Goal: Check status: Check status

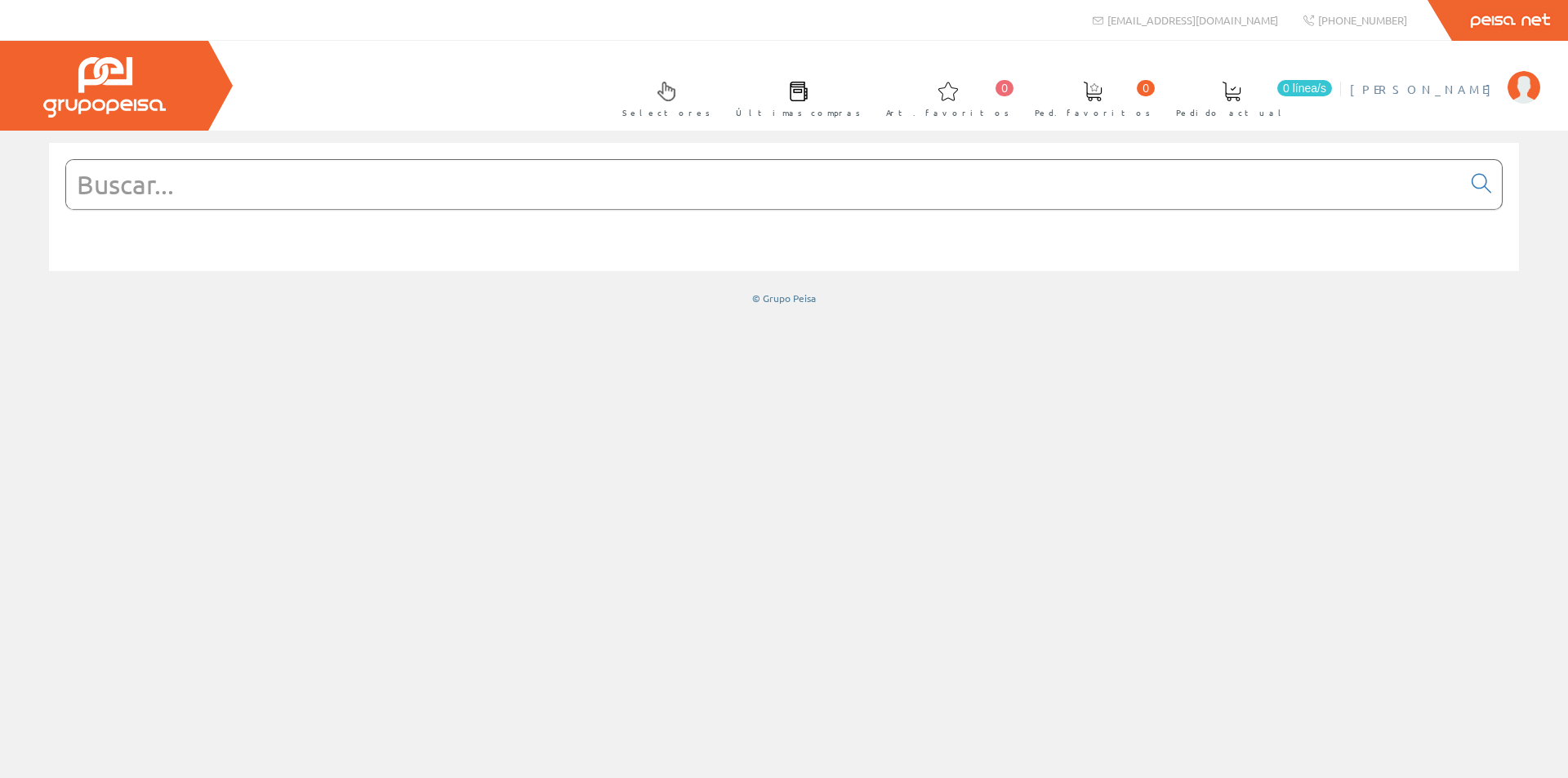
click at [1395, 86] on span "[PERSON_NAME]" at bounding box center [1425, 89] width 149 height 17
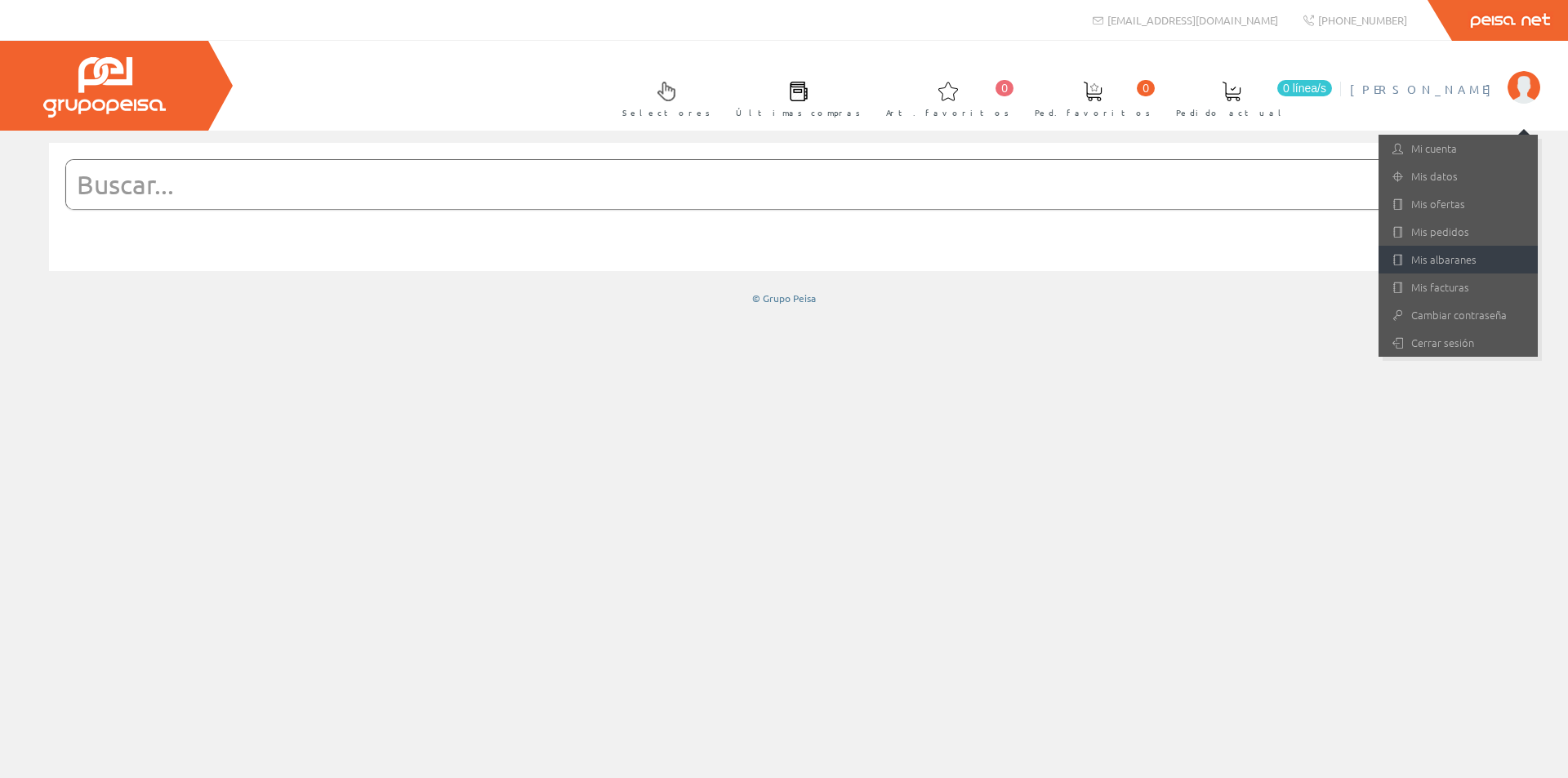
click at [1446, 251] on link "Mis albaranes" at bounding box center [1458, 260] width 159 height 28
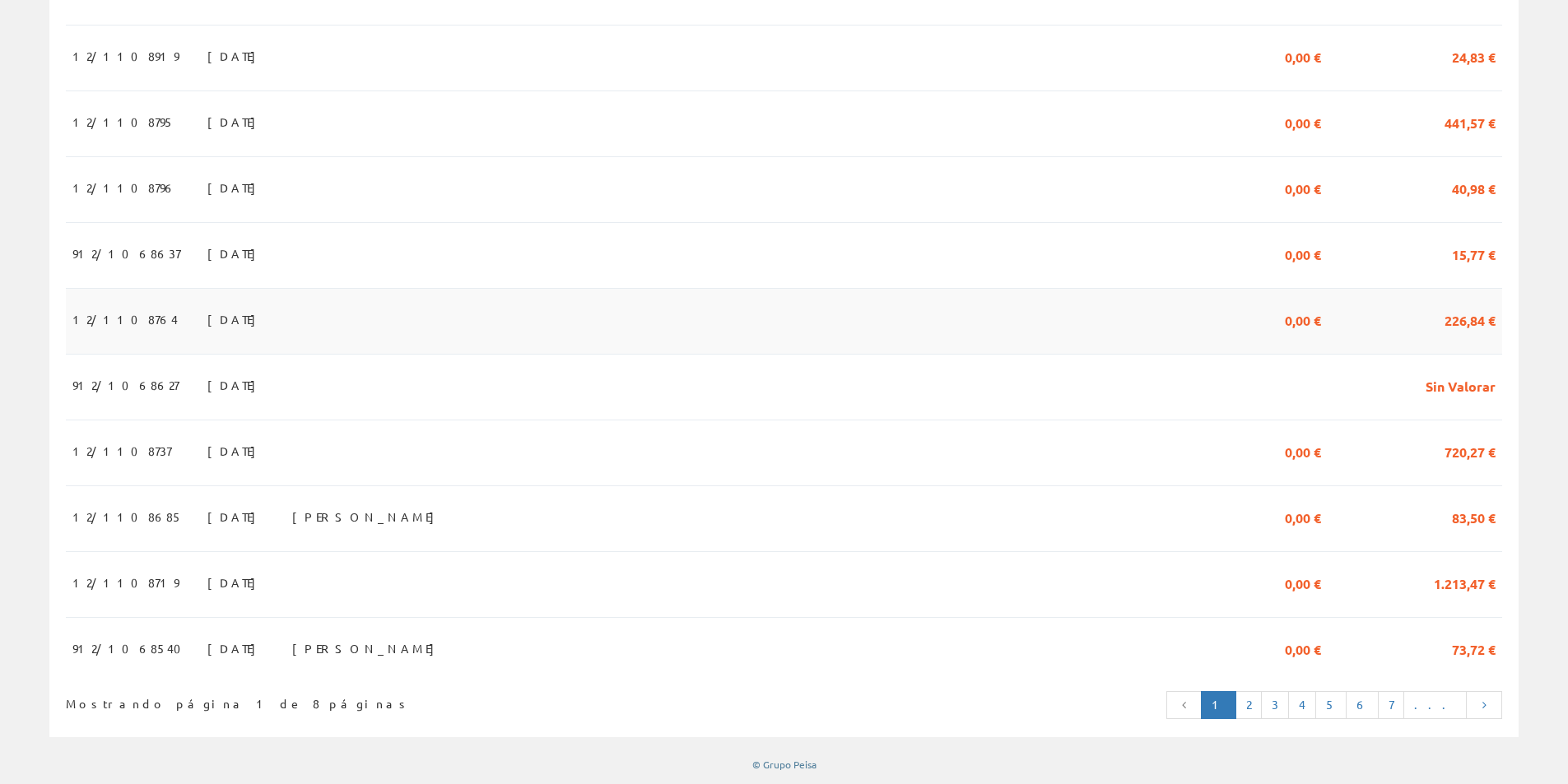
scroll to position [1397, 0]
click at [1262, 702] on link "2" at bounding box center [1249, 706] width 27 height 28
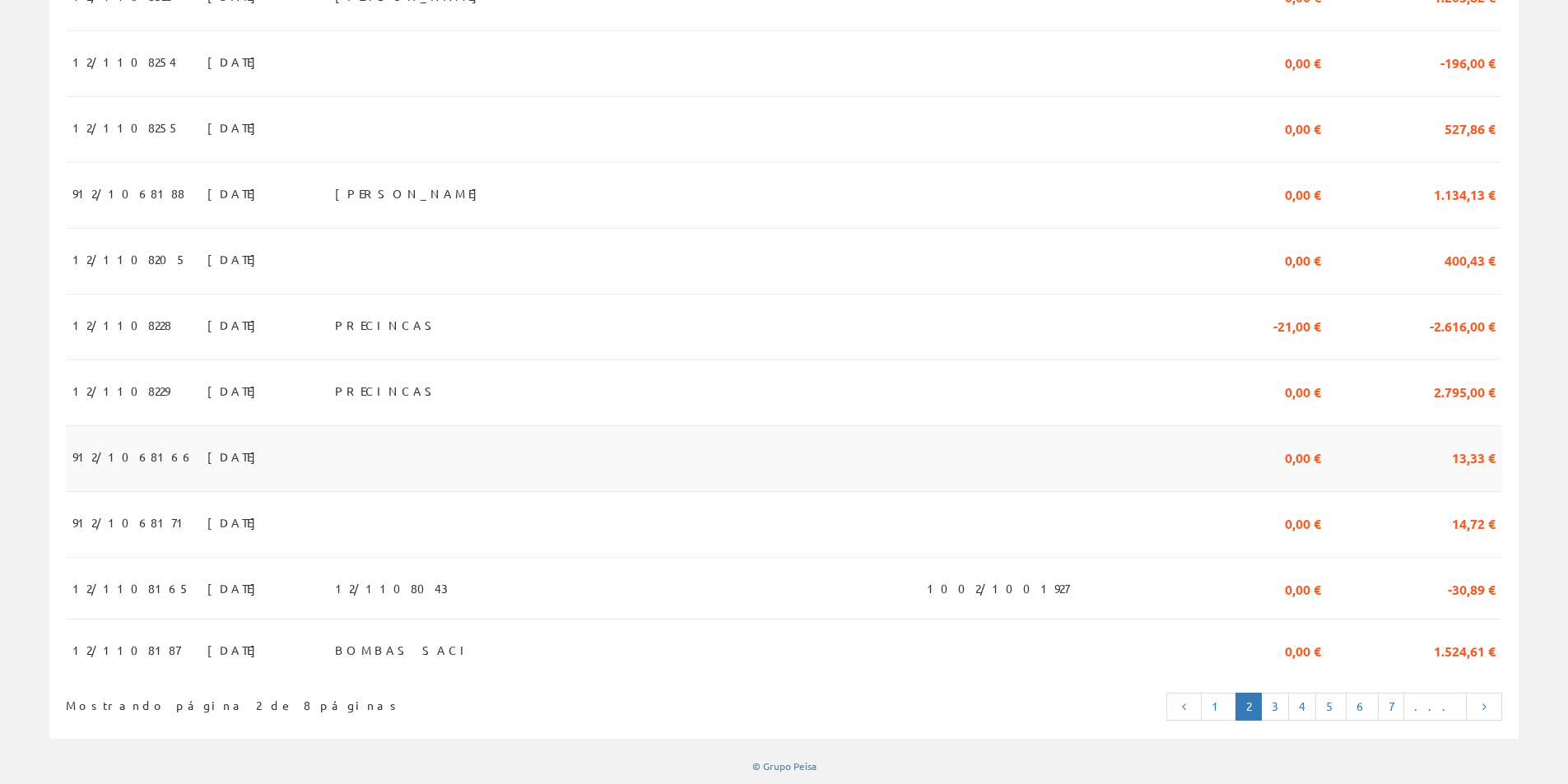
scroll to position [1397, 0]
click at [1289, 703] on link "3" at bounding box center [1275, 706] width 28 height 28
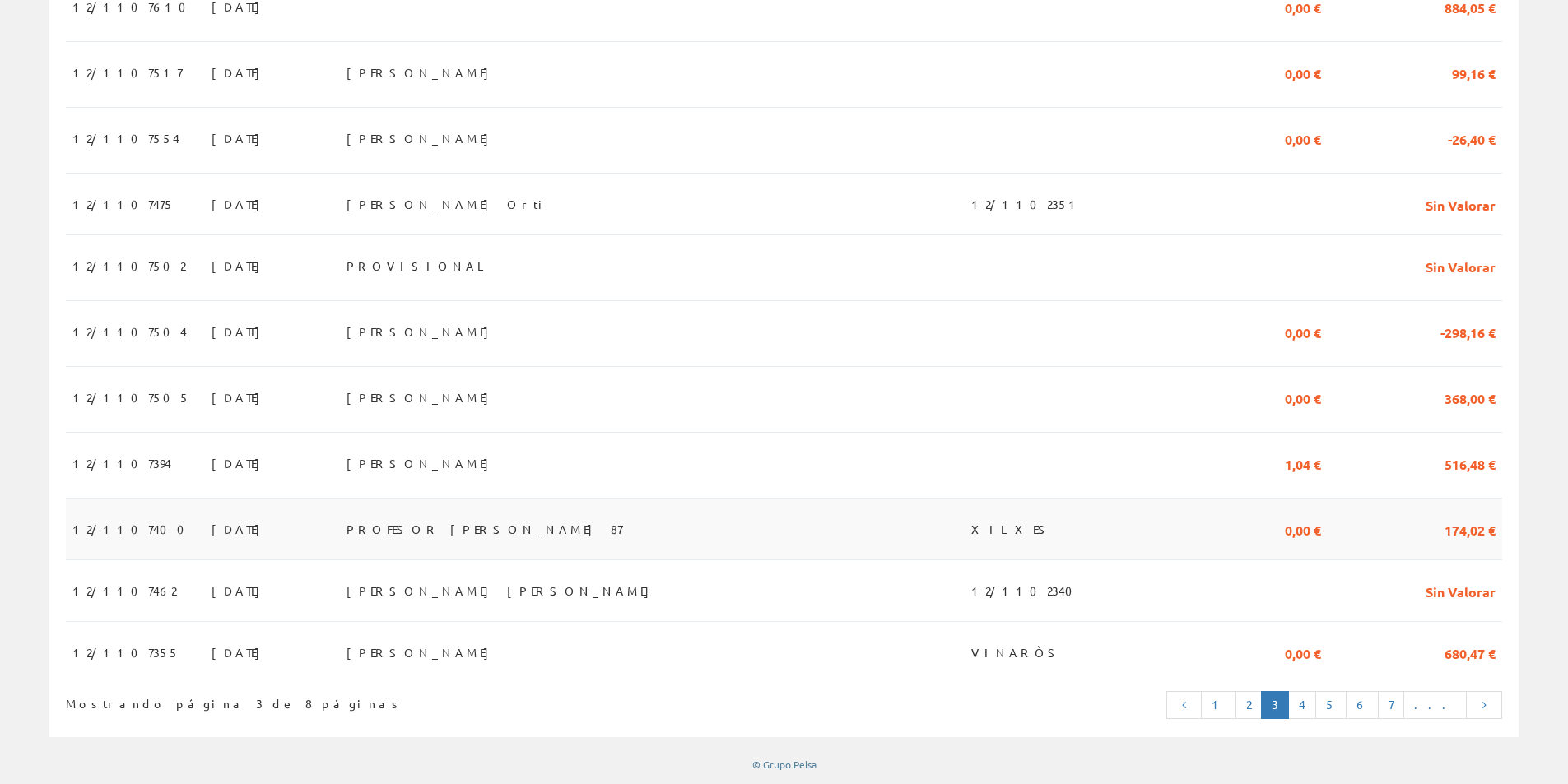
scroll to position [1382, 0]
click at [1316, 707] on link "4" at bounding box center [1302, 706] width 28 height 28
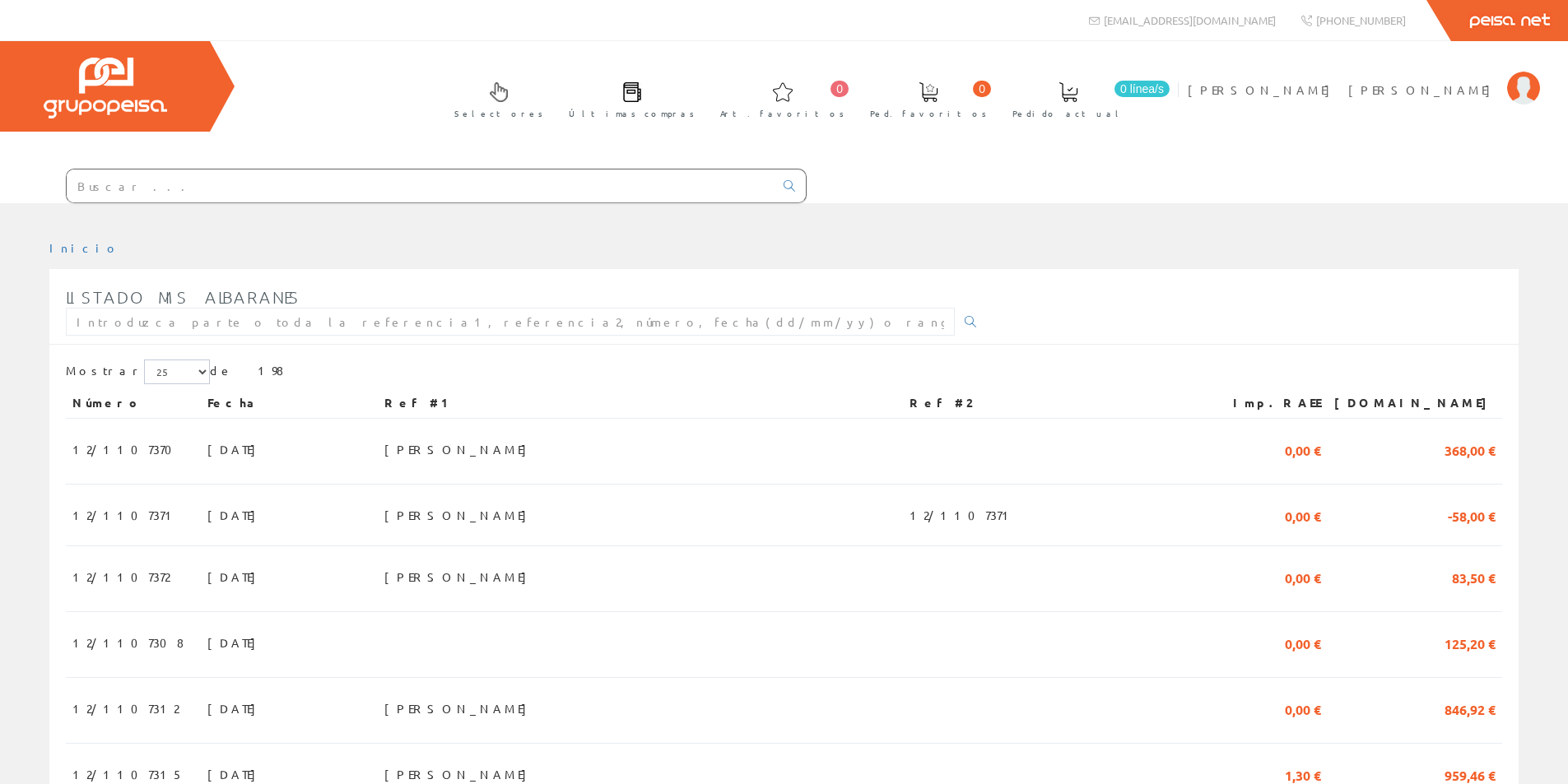
click at [209, 189] on input "text" at bounding box center [420, 185] width 707 height 33
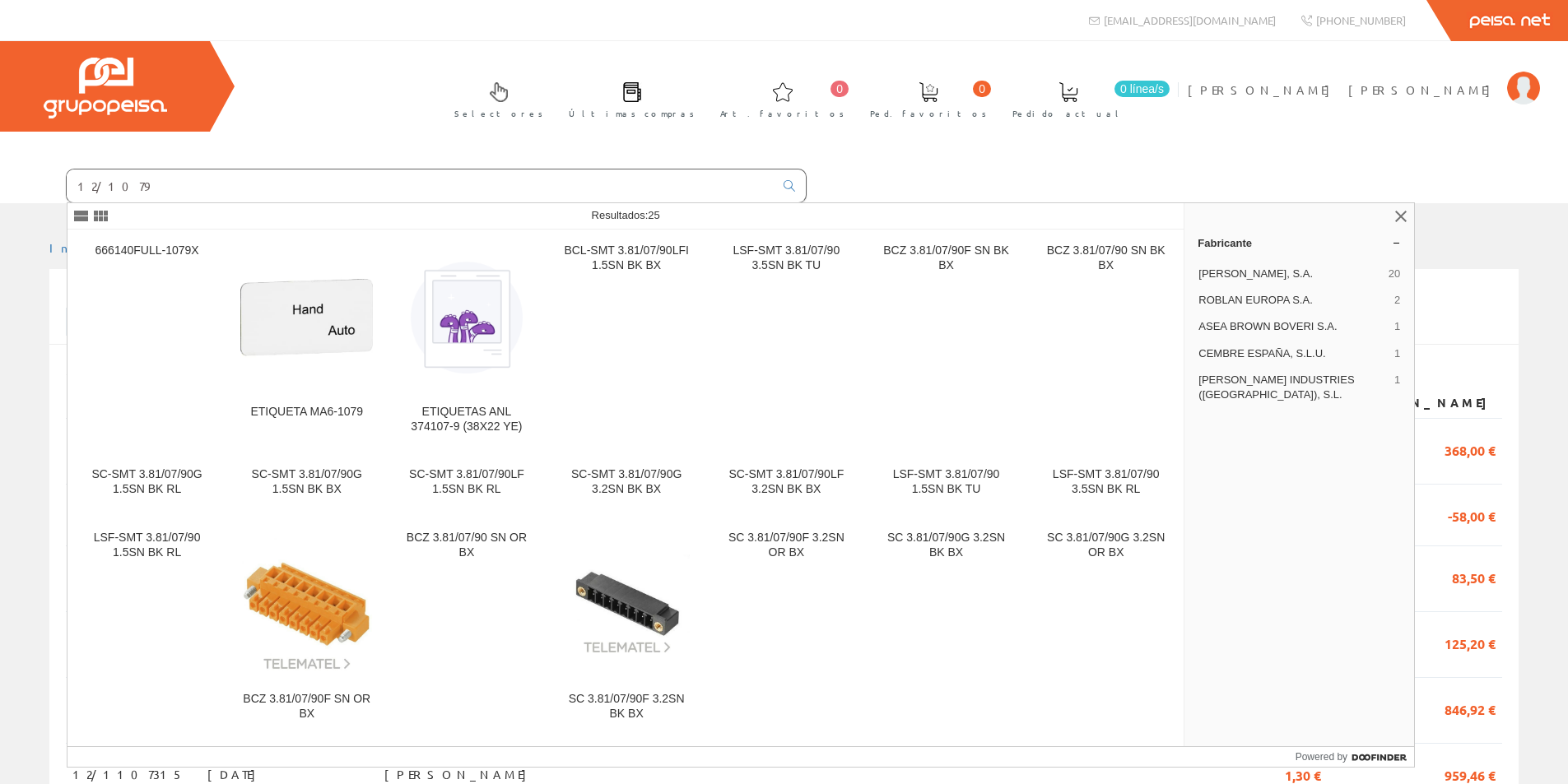
type input "12/10794"
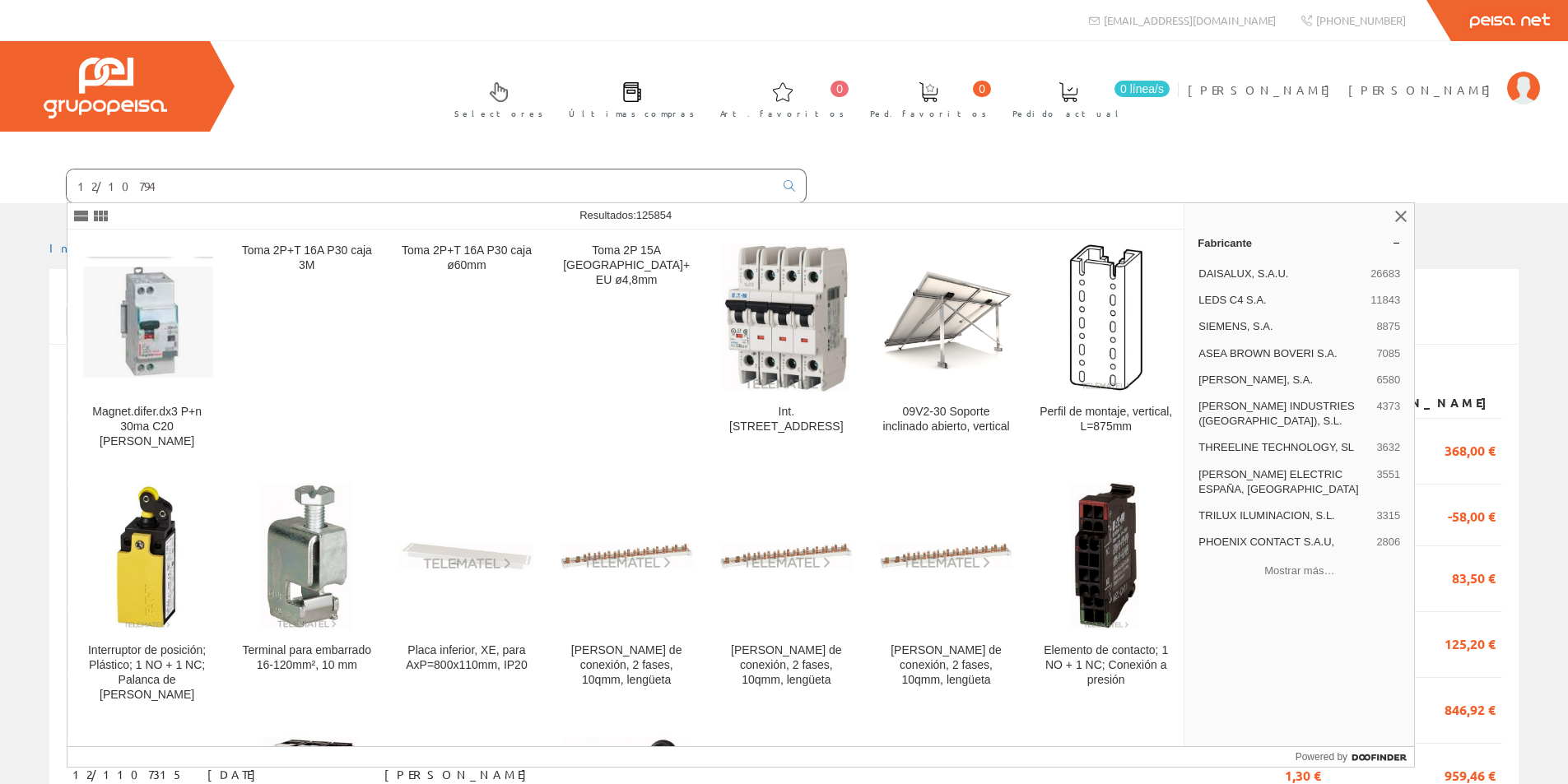
click at [0, 195] on form "12/10794" at bounding box center [403, 185] width 807 height 34
click at [851, 114] on div "Selectores Últimas compras 0 0" at bounding box center [784, 122] width 1568 height 162
click at [1404, 215] on link at bounding box center [1401, 216] width 20 height 20
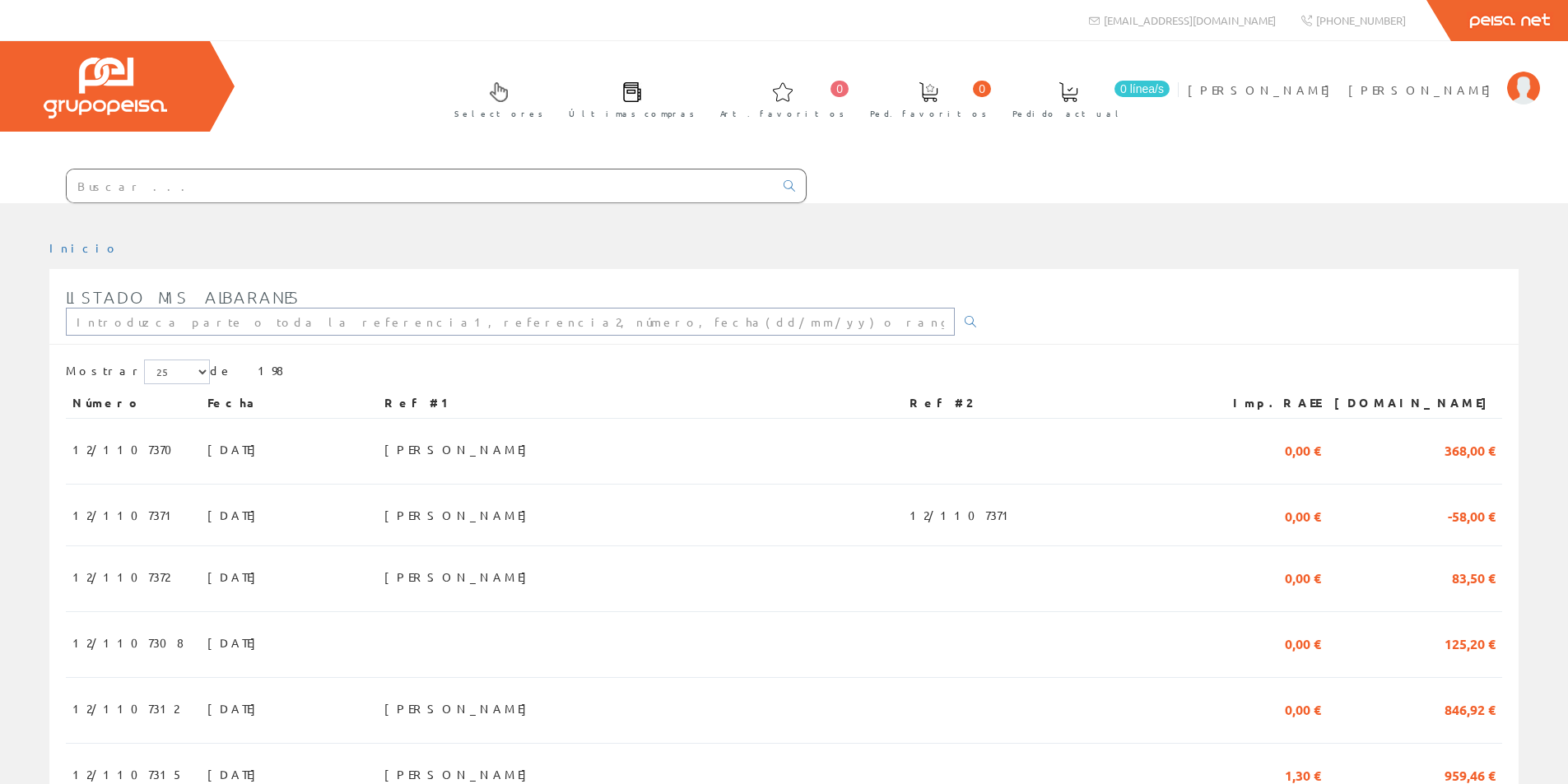
click at [167, 331] on input "text" at bounding box center [510, 322] width 889 height 28
type input "12/1079463"
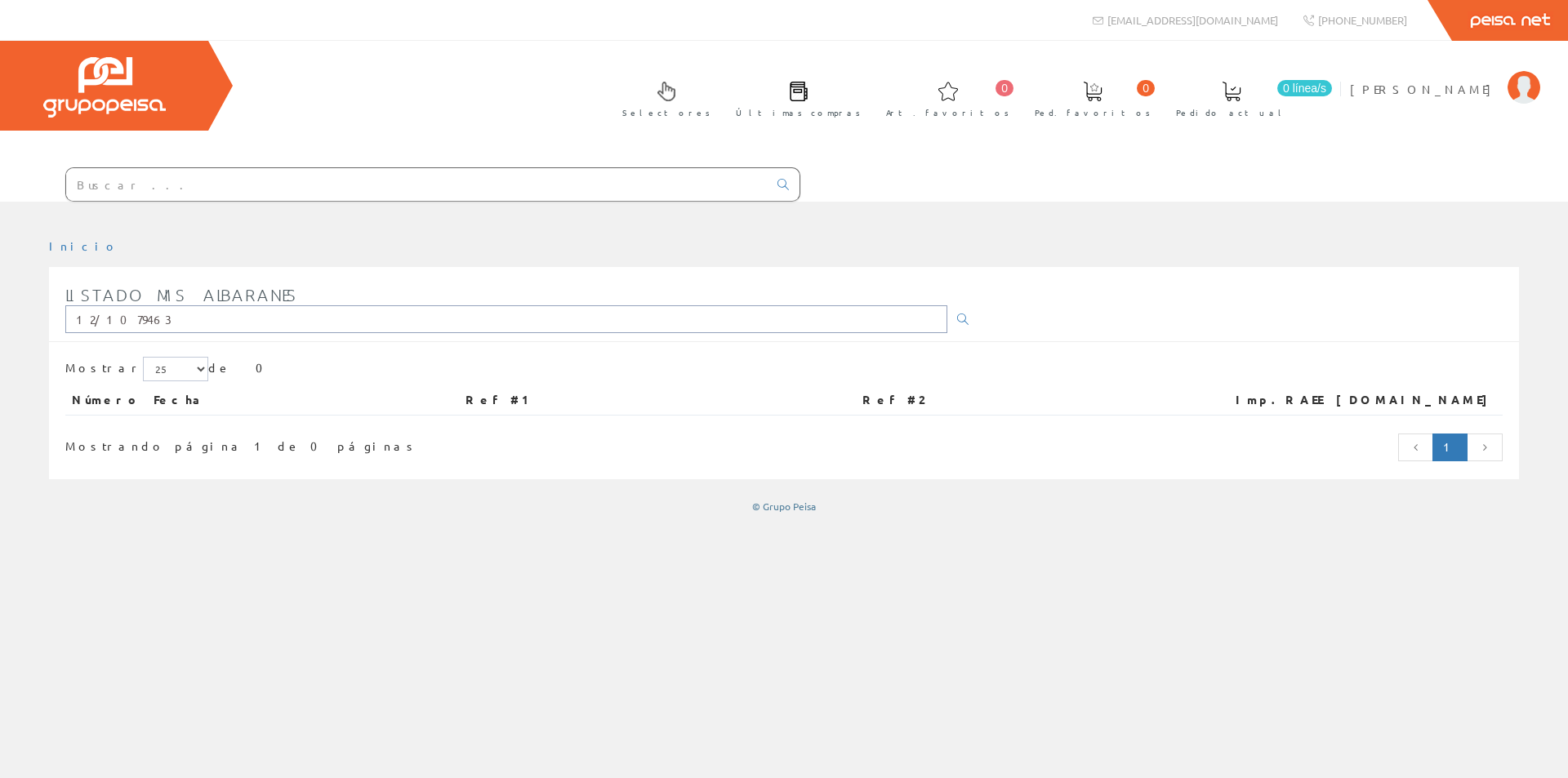
drag, startPoint x: 157, startPoint y: 318, endPoint x: 0, endPoint y: 338, distance: 158.3
click at [0, 338] on div "Inicio Listado mis albaranes 12/1079463 Mostrar 5 15 25 de 0 Número Fecha Ref #…" at bounding box center [784, 376] width 1568 height 275
click at [1393, 93] on span "[PERSON_NAME]" at bounding box center [1425, 89] width 149 height 17
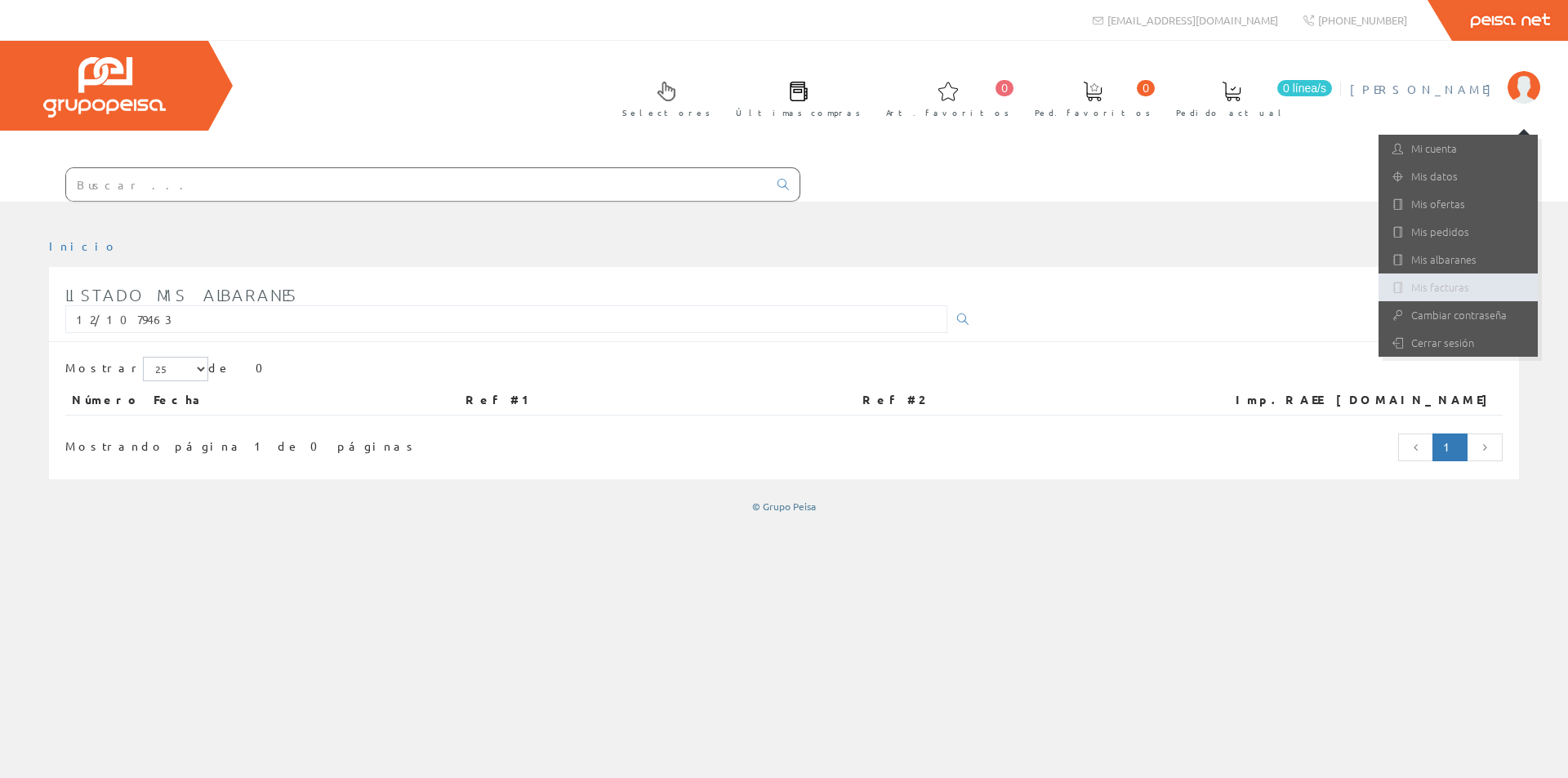
click at [1457, 274] on link "Mis facturas" at bounding box center [1458, 288] width 159 height 28
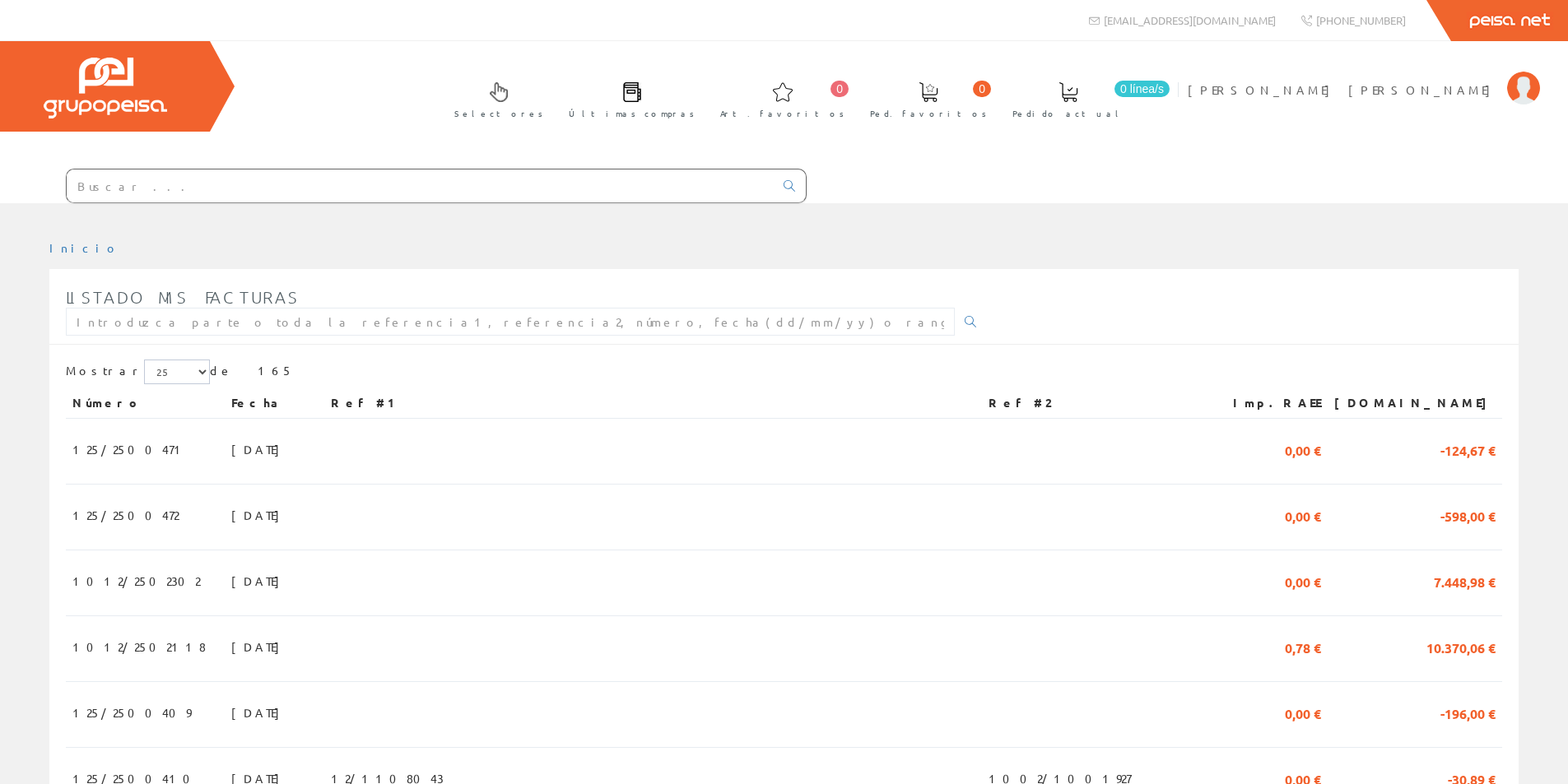
click at [124, 193] on input "text" at bounding box center [420, 185] width 707 height 33
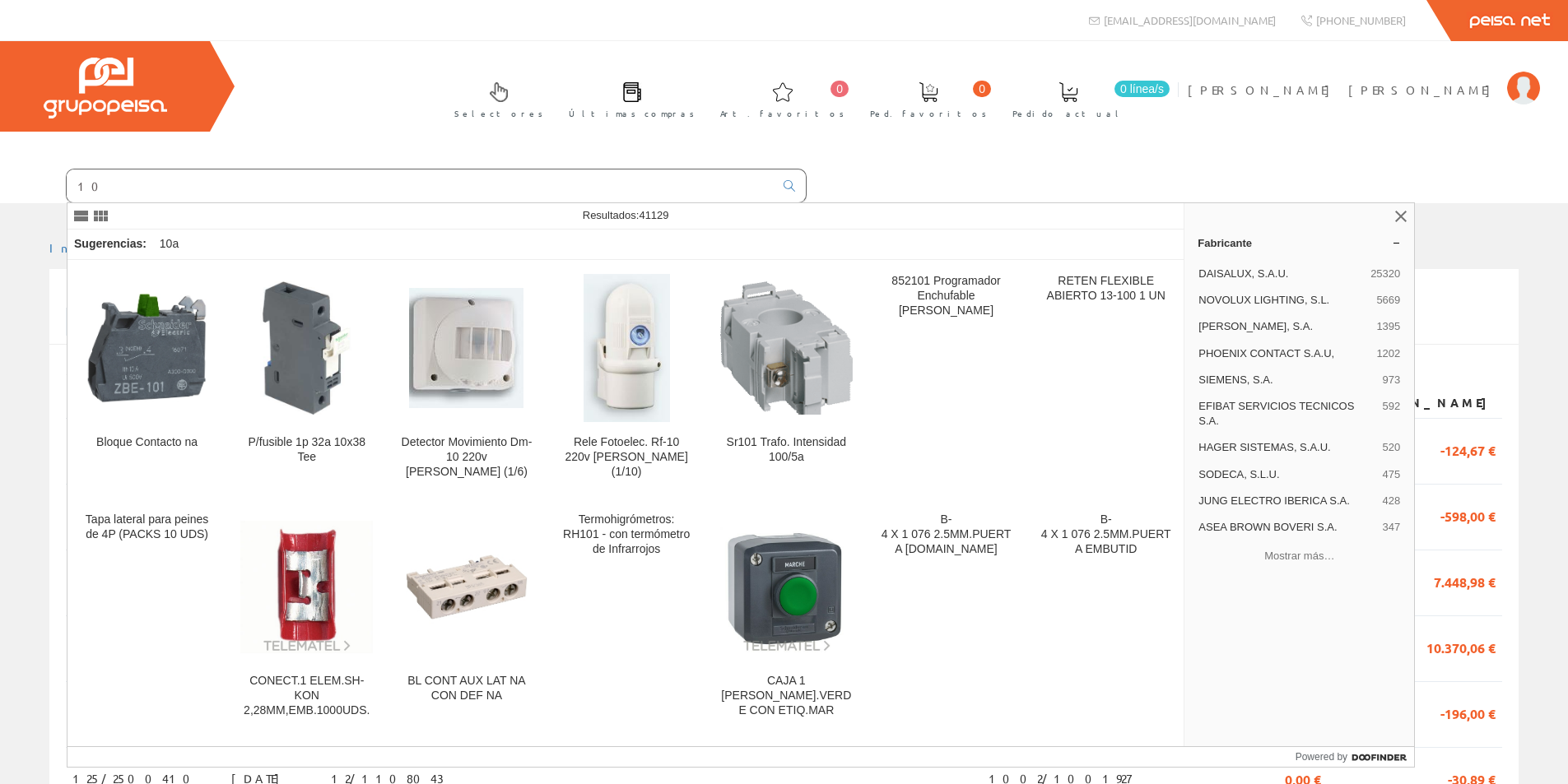
type input "1"
click at [938, 195] on div "Selectores Últimas compras 0 0" at bounding box center [784, 122] width 1568 height 162
click at [893, 182] on div "Selectores Últimas compras 0 0" at bounding box center [784, 122] width 1568 height 162
drag, startPoint x: 1399, startPoint y: 217, endPoint x: 1340, endPoint y: 276, distance: 83.4
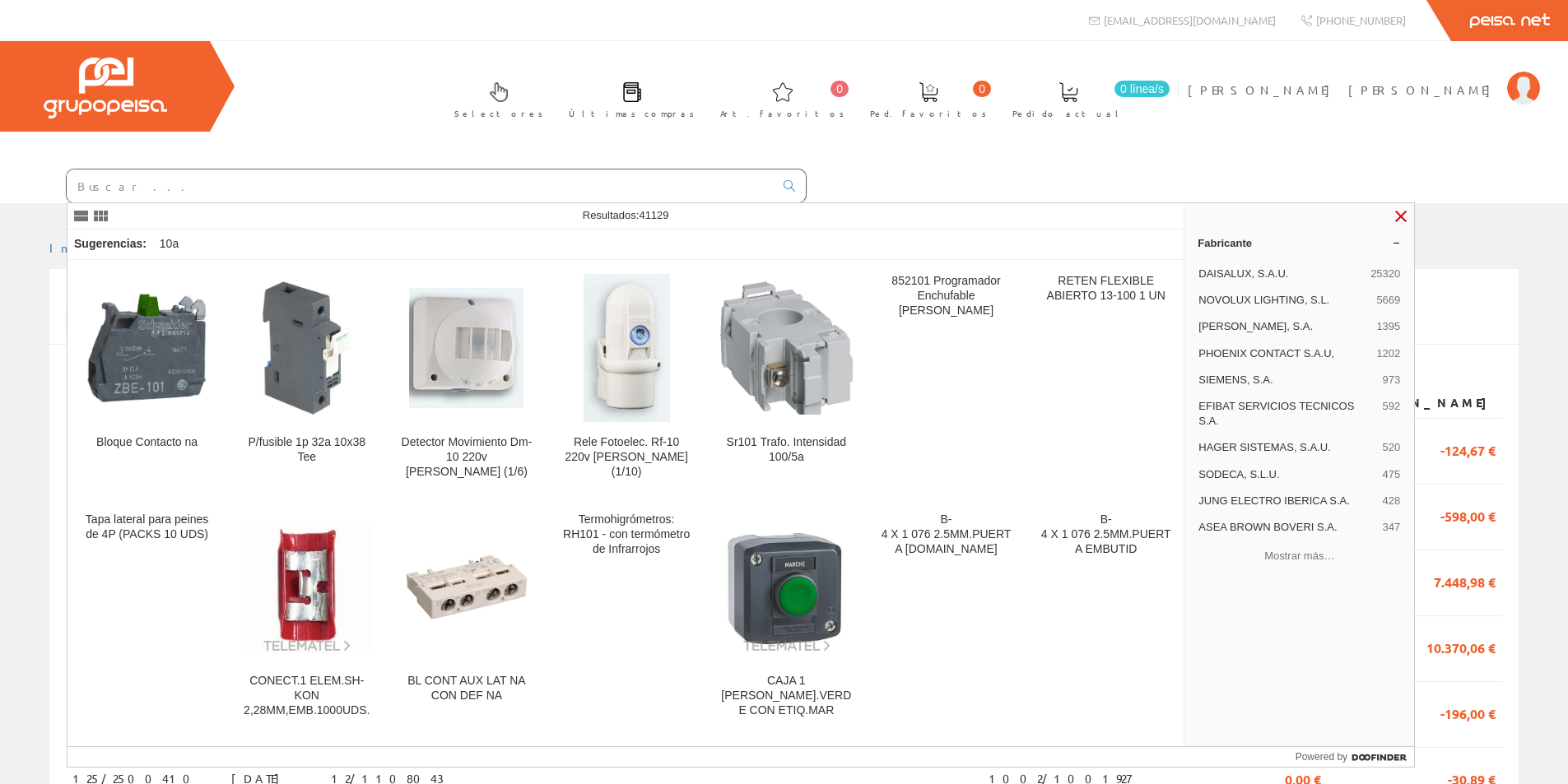
click at [1399, 218] on link at bounding box center [1401, 216] width 20 height 20
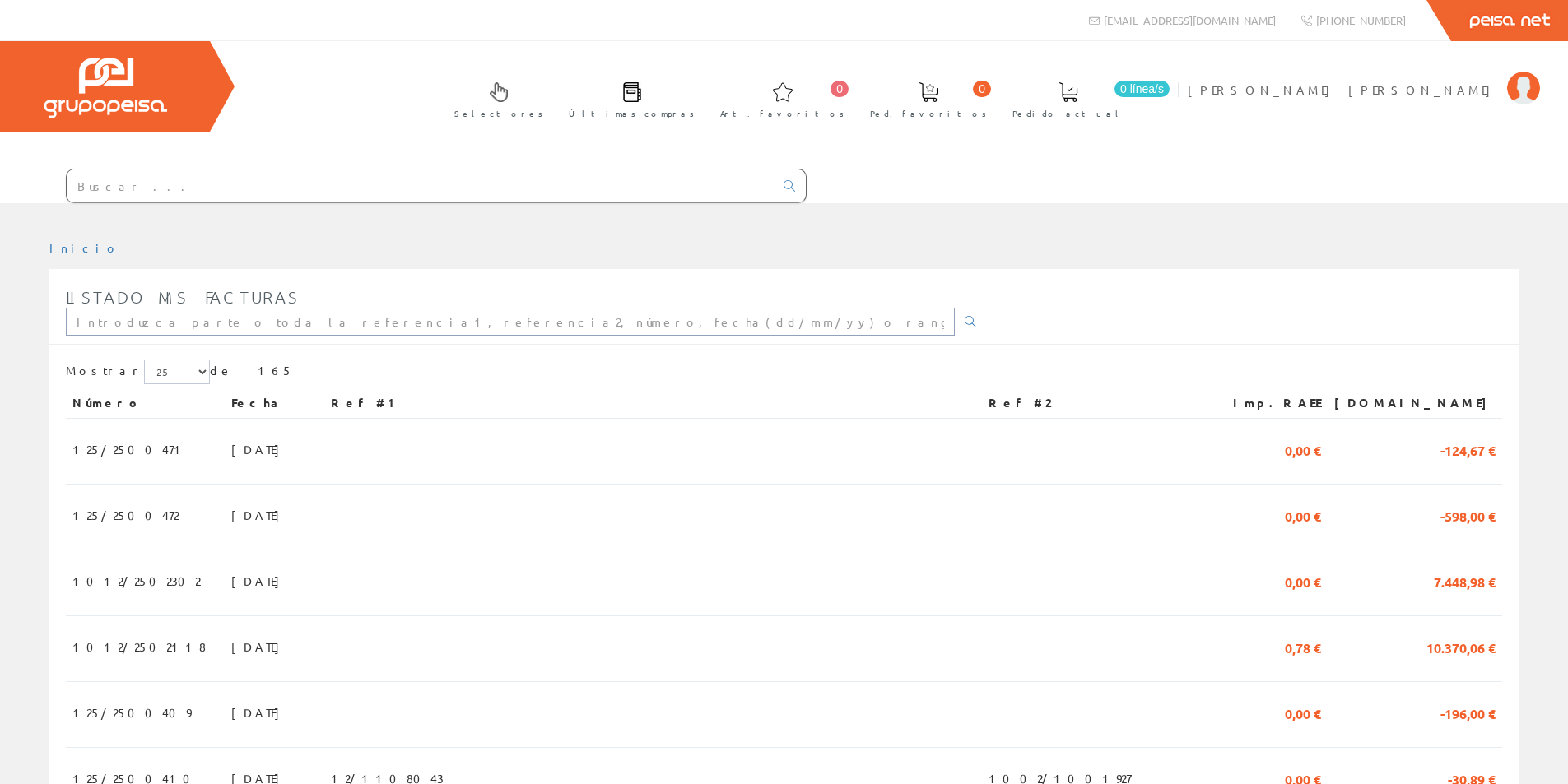
click at [124, 322] on input "text" at bounding box center [510, 322] width 889 height 28
type input "1012/2204045"
